Goal: Contribute content: Contribute content

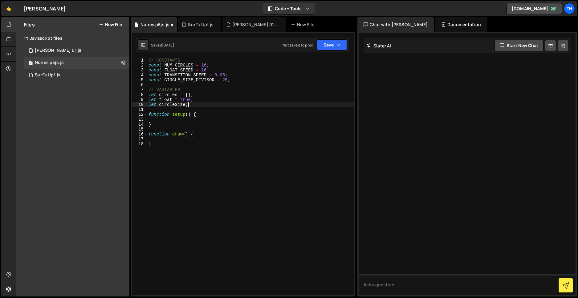
scroll to position [0, 2]
click at [51, 63] on div "Nones p5js.js" at bounding box center [49, 63] width 29 height 6
click at [123, 62] on icon at bounding box center [123, 63] width 4 height 6
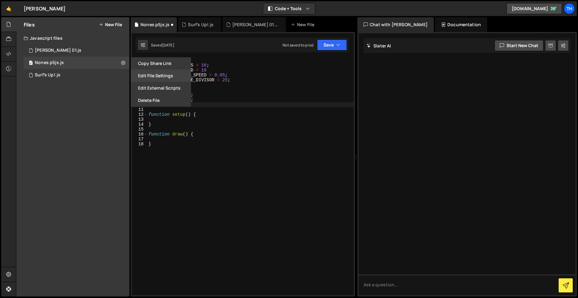
click at [153, 75] on button "Edit File Settings" at bounding box center [161, 76] width 60 height 12
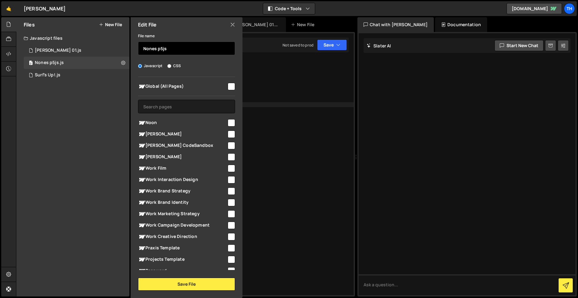
drag, startPoint x: 156, startPoint y: 49, endPoint x: 131, endPoint y: 47, distance: 25.0
click at [131, 47] on div "File name Nones p5js Javascript CSS Global (All Pages)" at bounding box center [187, 161] width 112 height 259
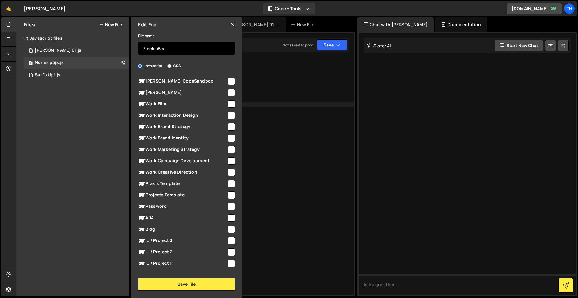
scroll to position [0, 0]
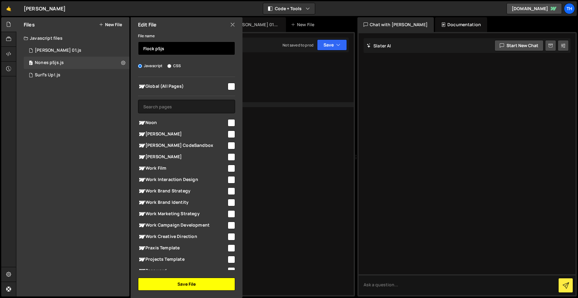
type input "Flock p5js"
click at [173, 285] on button "Save File" at bounding box center [186, 284] width 97 height 13
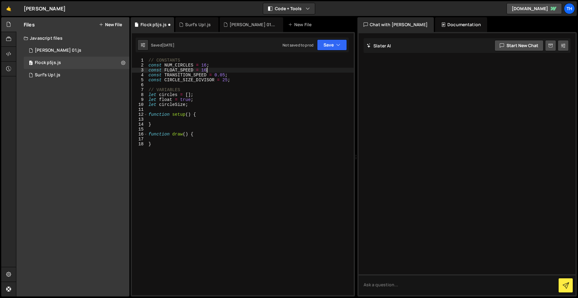
click at [209, 70] on div "// CONSTANTS const NUM_CIRCLES = 16 ; const FLOAT_SPEED = 16 const TRANSITION_S…" at bounding box center [250, 182] width 207 height 248
type textarea "const FLOAT_SPEED = 1;"
click at [158, 120] on div "// CONSTANTS const NUM_CIRCLES = 16 ; const FLOAT_SPEED = 1 ; const TRANSITION_…" at bounding box center [250, 182] width 207 height 248
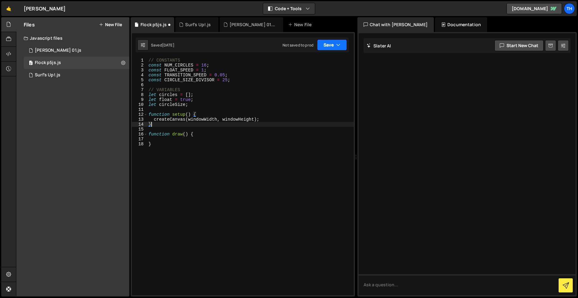
type textarea "}"
click at [327, 45] on button "Save" at bounding box center [332, 44] width 30 height 11
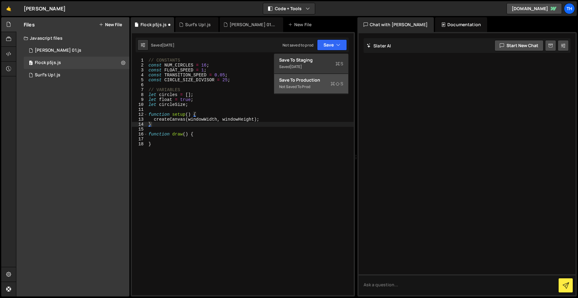
click at [312, 82] on div "Save to Production S" at bounding box center [311, 80] width 64 height 6
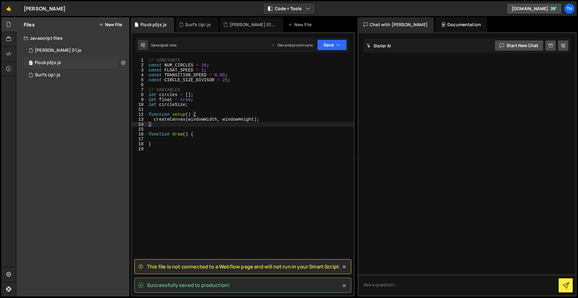
click at [124, 62] on icon at bounding box center [123, 63] width 4 height 6
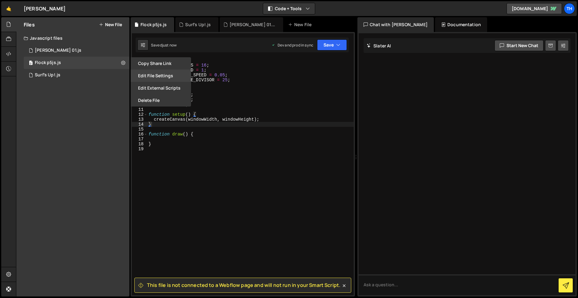
click at [153, 75] on button "Edit File Settings" at bounding box center [161, 76] width 60 height 12
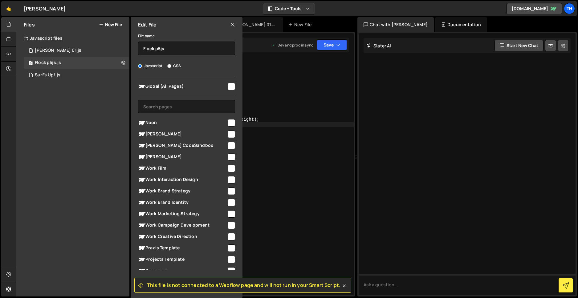
click at [65, 146] on div "Files New File Javascript files 0 Dawn Mjs 01.js 0 0 Flock p5js.js 0 0 Surf's U…" at bounding box center [72, 157] width 113 height 280
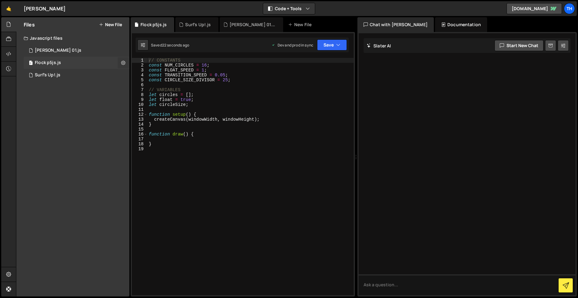
click at [123, 63] on icon at bounding box center [123, 63] width 4 height 6
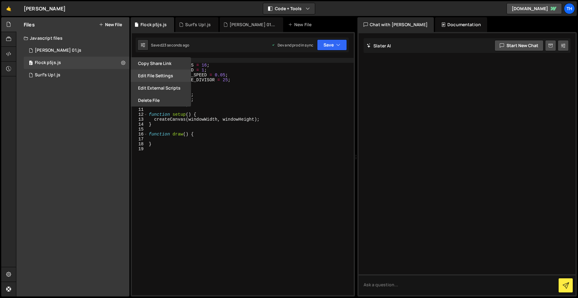
click at [142, 75] on button "Edit File Settings" at bounding box center [161, 76] width 60 height 12
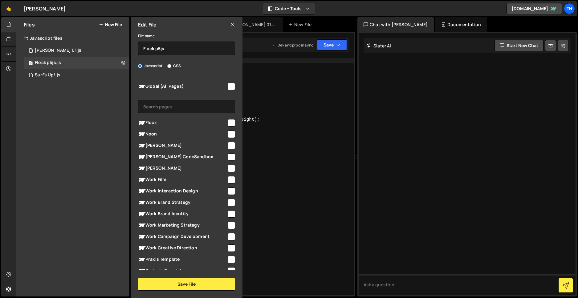
click at [230, 122] on input "checkbox" at bounding box center [231, 122] width 7 height 7
checkbox input "true"
click at [171, 284] on button "Save File" at bounding box center [186, 284] width 97 height 13
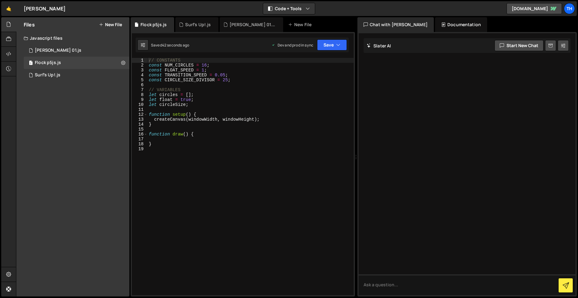
type textarea "createCanvas(windowWidth, windowHeight);"
click at [262, 121] on div "// CONSTANTS const NUM_CIRCLES = 16 ; const FLOAT_SPEED = 1 ; const TRANSITION_…" at bounding box center [251, 182] width 206 height 248
type textarea "}"
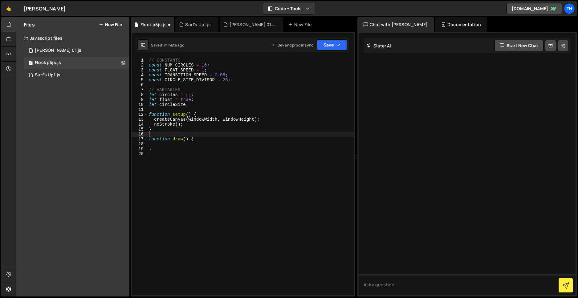
type textarea "function draw() {"
type textarea "}"
click at [330, 46] on button "Save" at bounding box center [332, 44] width 30 height 11
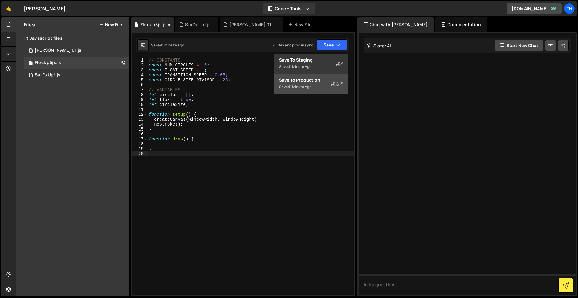
click at [298, 82] on div "Save to Production S" at bounding box center [311, 80] width 64 height 6
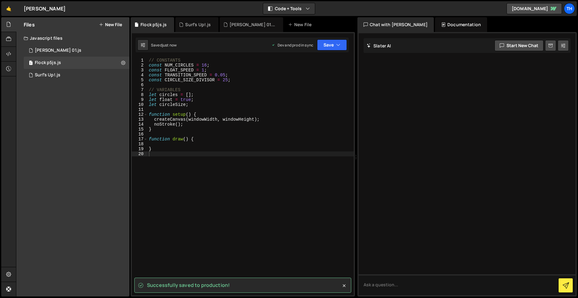
click at [168, 153] on div "// CONSTANTS const NUM_CIRCLES = 16 ; const FLOAT_SPEED = 1 ; const TRANSITION_…" at bounding box center [251, 182] width 206 height 248
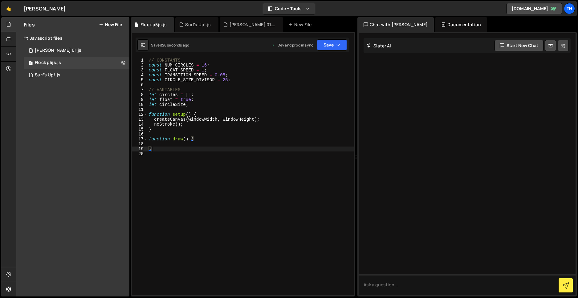
click at [186, 125] on div "// CONSTANTS const NUM_CIRCLES = 16 ; const FLOAT_SPEED = 1 ; const TRANSITION_…" at bounding box center [251, 182] width 206 height 248
type textarea "noStroke();"
click at [328, 134] on div "// CONSTANTS const NUM_CIRCLES = 16 ; const FLOAT_SPEED = 1 ; const TRANSITION_…" at bounding box center [251, 182] width 206 height 248
type textarea "// Create and initialize circle objects with position and speed"
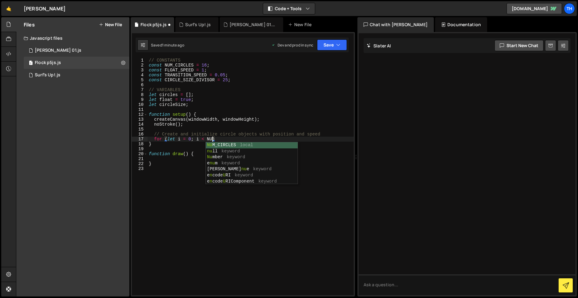
scroll to position [0, 4]
click at [244, 146] on div "NUM _CIRCLES local Num ber keyword e num keyword e n code U RICo m ponent keywo…" at bounding box center [252, 160] width 92 height 36
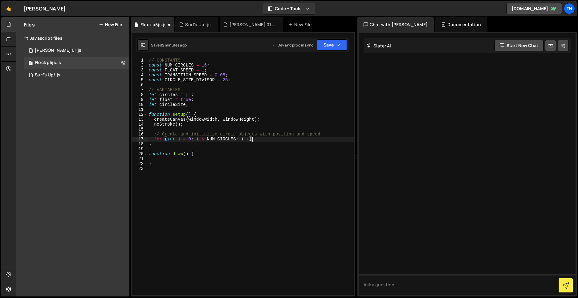
scroll to position [0, 7]
type textarea "for (let i = 0; i < NUM_CIRCLES; i++) {"
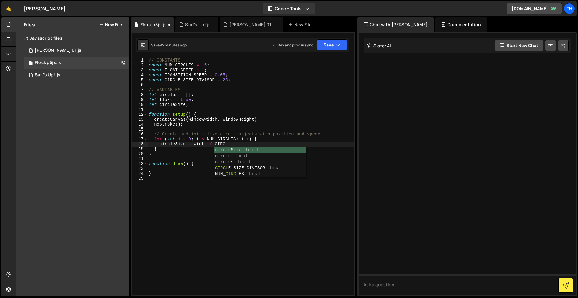
scroll to position [0, 5]
click at [248, 169] on div "circle Size local circle local circle s local CIRCLE _SIZE_DIVISOR local NUM_ C…" at bounding box center [260, 168] width 92 height 42
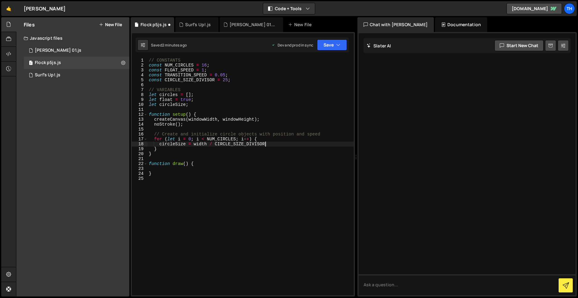
type textarea "circleSize = width / CIRCLE_SIZE_DIVISOR;"
type textarea "let circle = {}"
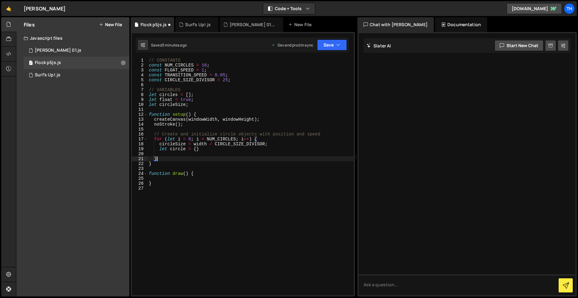
scroll to position [0, 0]
type textarea "}"
type textarea "let circle = {};"
click at [197, 150] on div "// CONSTANTS const NUM_CIRCLES = 16 ; const FLOAT_SPEED = 1 ; const TRANSITION_…" at bounding box center [251, 182] width 206 height 248
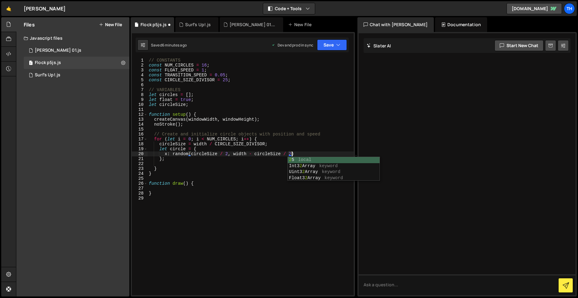
scroll to position [0, 10]
type textarea "x: random(circleSize / 2, width - circleSize / 2),"
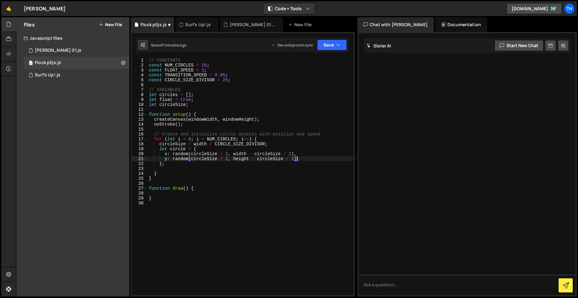
scroll to position [0, 10]
type textarea "y: random(circleSize / 2, height - circleSize / 2),"
click at [308, 160] on div "// CONSTANTS const NUM_CIRCLES = 16 ; const FLOAT_SPEED = 1 ; const TRANSITION_…" at bounding box center [251, 182] width 206 height 248
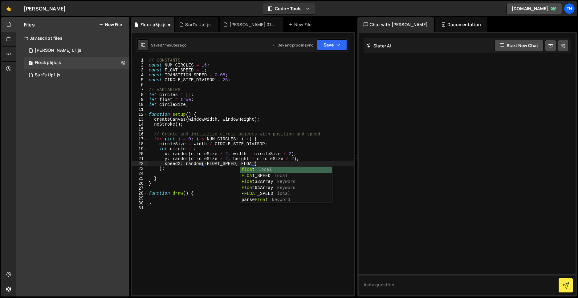
scroll to position [0, 7]
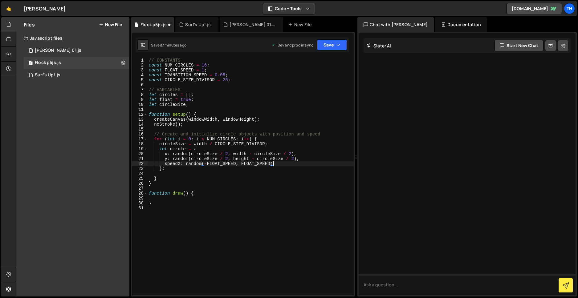
type textarea "speedX: random(-FLOAT_SPEED, FLOAT_SPEED),"
type textarea "speedY: random(-FLOAT_SPEED, FLOAT_SPEED),"
type textarea "targetX: null,"
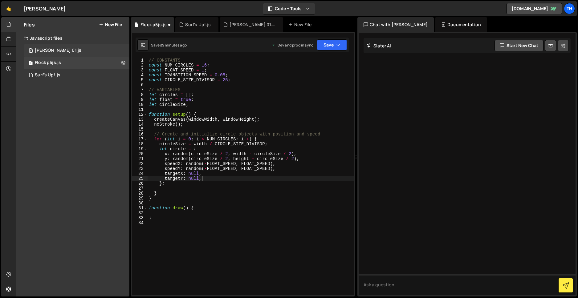
scroll to position [0, 3]
click at [167, 185] on div "// CONSTANTS const NUM_CIRCLES = 16 ; const FLOAT_SPEED = 1 ; const TRANSITION_…" at bounding box center [251, 182] width 206 height 248
type textarea "};"
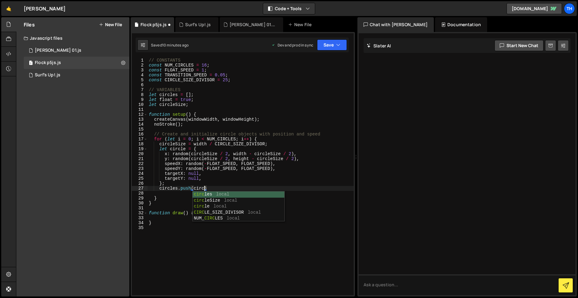
scroll to position [0, 4]
type textarea "circles.push(circle);"
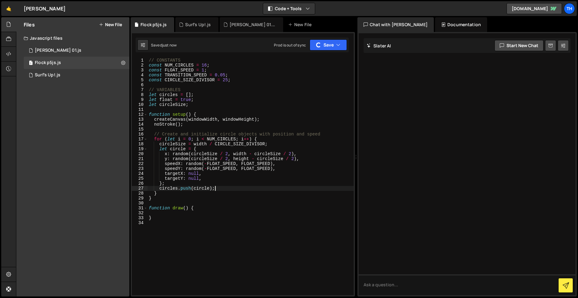
type textarea "circles.push(circle);"
click at [167, 215] on div "// CONSTANTS const NUM_CIRCLES = 16 ; const FLOAT_SPEED = 1 ; const TRANSITION_…" at bounding box center [251, 182] width 206 height 248
type textarea "function draw() {"
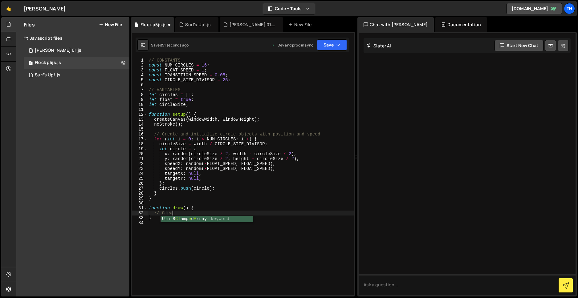
scroll to position [0, 2]
type textarea "// Clear the background each frame"
type textarea "background(30);"
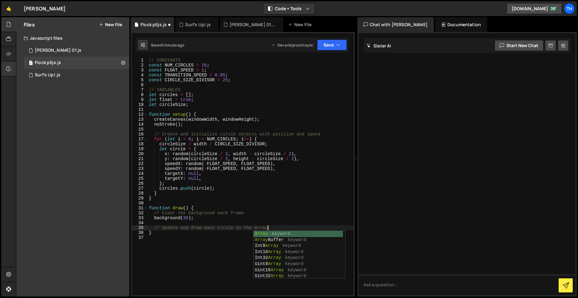
scroll to position [0, 8]
type textarea "// Update and draw each circle in the Array"
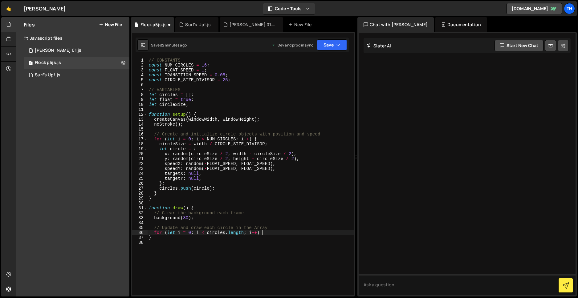
scroll to position [0, 8]
type textarea "for (let i = 0; i < circles.length; i++) {}"
type textarea "// Update and draw each circle in the array"
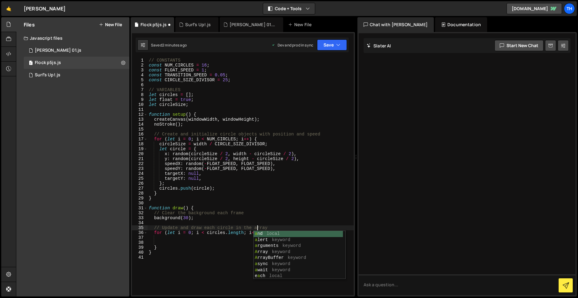
scroll to position [380, 0]
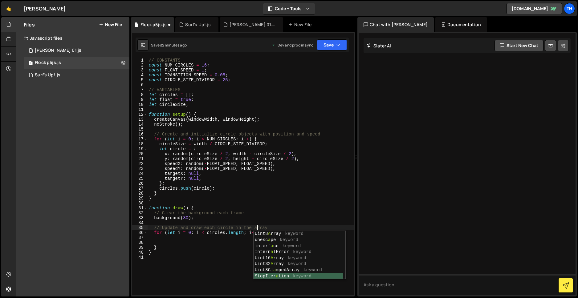
click at [210, 227] on div "// CONSTANTS const NUM_CIRCLES = 16 ; const FLOAT_SPEED = 1 ; const TRANSITION_…" at bounding box center [251, 182] width 206 height 248
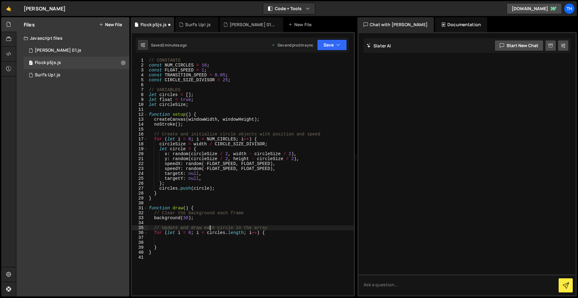
click at [170, 241] on div "// CONSTANTS const NUM_CIRCLES = 16 ; const FLOAT_SPEED = 1 ; const TRANSITION_…" at bounding box center [251, 182] width 206 height 248
click at [169, 238] on div "// CONSTANTS const NUM_CIRCLES = 16 ; const FLOAT_SPEED = 1 ; const TRANSITION_…" at bounding box center [251, 182] width 206 height 248
type textarea "for (let i = 0; i < circles.length; i++) {"
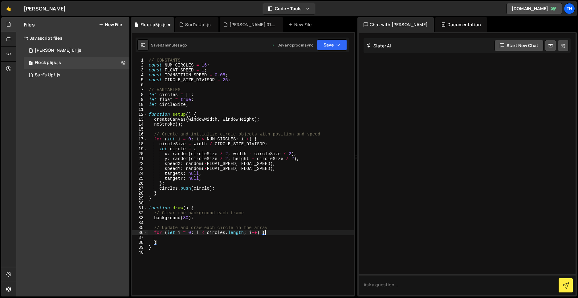
click at [161, 238] on div "// CONSTANTS const NUM_CIRCLES = 16 ; const FLOAT_SPEED = 1 ; const TRANSITION_…" at bounding box center [251, 182] width 206 height 248
type textarea "let circle = circles[i];"
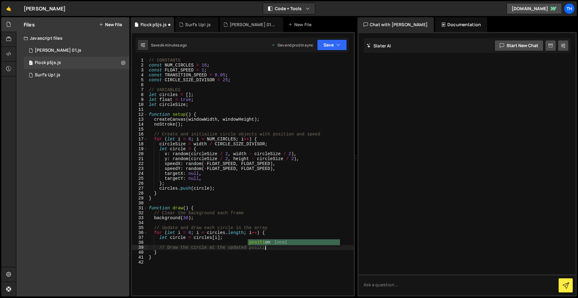
scroll to position [0, 8]
type textarea "// Draw the circle at the updated position"
type textarea "ellipse(circle.x, circle.y, circleSize, circleSize);"
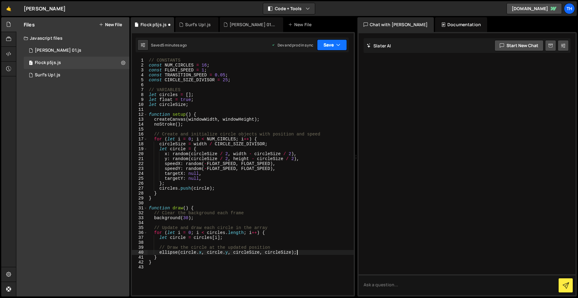
click at [325, 45] on button "Save" at bounding box center [332, 44] width 30 height 11
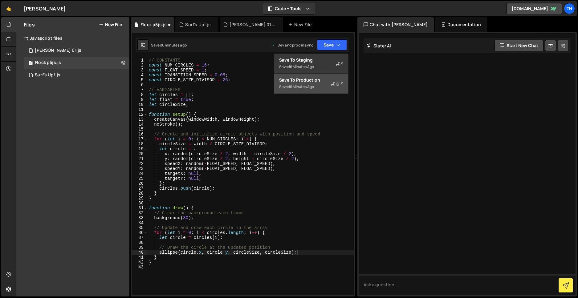
click at [312, 84] on div "6 minutes ago" at bounding box center [302, 86] width 24 height 5
